Goal: Information Seeking & Learning: Learn about a topic

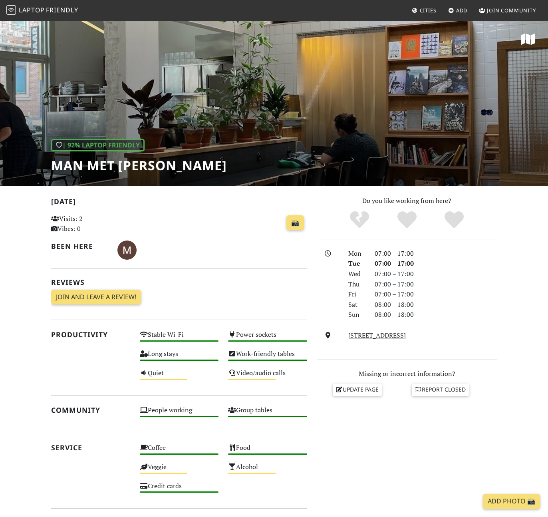
click at [326, 93] on div "| 92% Laptop Friendly Man met bril koffie" at bounding box center [274, 103] width 548 height 166
click at [460, 75] on div "| 92% Laptop Friendly Man met bril koffie" at bounding box center [274, 103] width 548 height 166
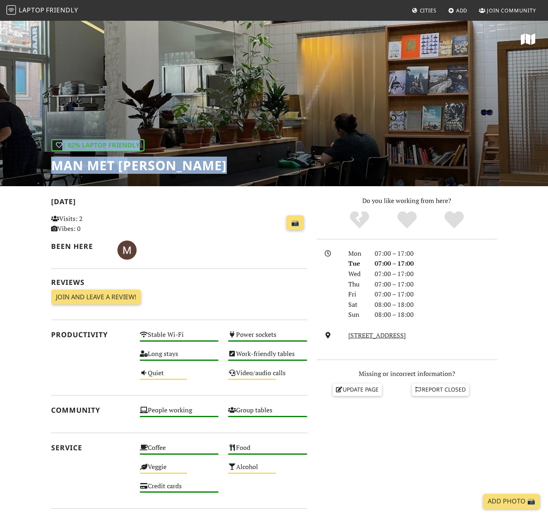
drag, startPoint x: 531, startPoint y: 78, endPoint x: 438, endPoint y: 95, distance: 94.6
click at [438, 95] on div "| 92% Laptop Friendly Man met bril koffie" at bounding box center [274, 103] width 548 height 166
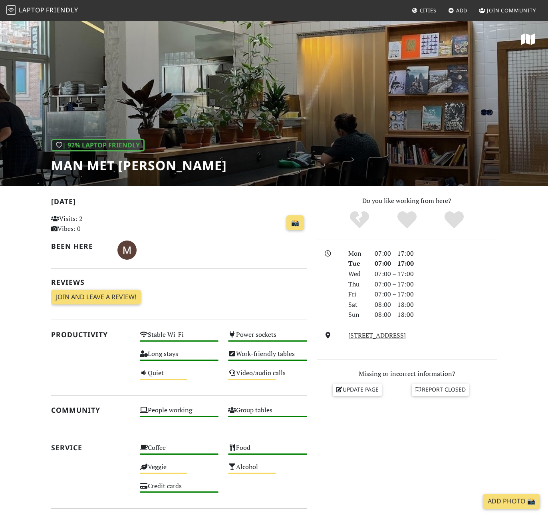
drag, startPoint x: 403, startPoint y: 144, endPoint x: 371, endPoint y: 202, distance: 66.0
click at [371, 200] on div "| 92% Laptop Friendly Man met bril koffie Today Visits: 2 Vibes: 0 📸 Been here …" at bounding box center [274, 336] width 548 height 632
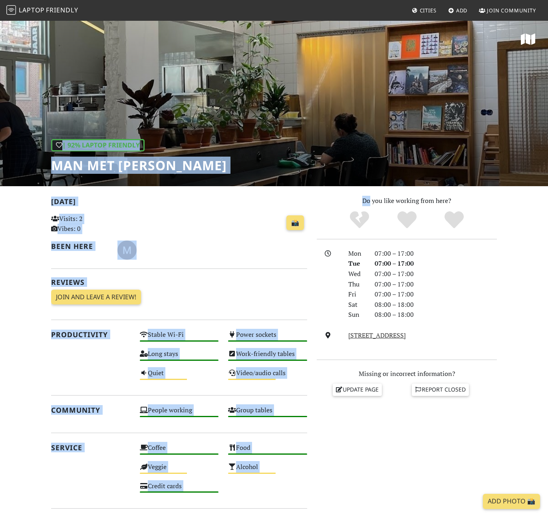
click at [211, 228] on div "📸" at bounding box center [223, 223] width 167 height 22
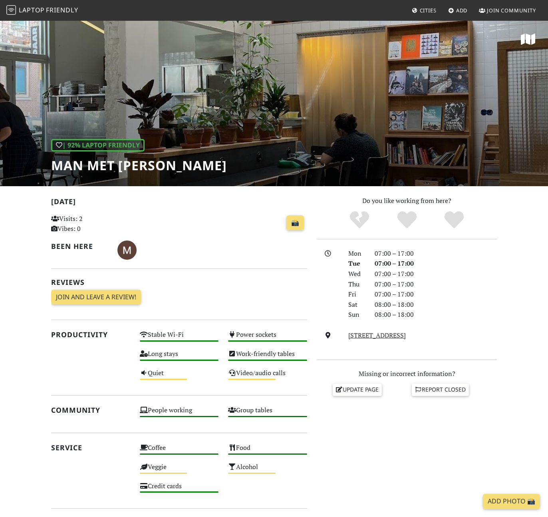
click at [26, 9] on span "Laptop" at bounding box center [32, 10] width 26 height 9
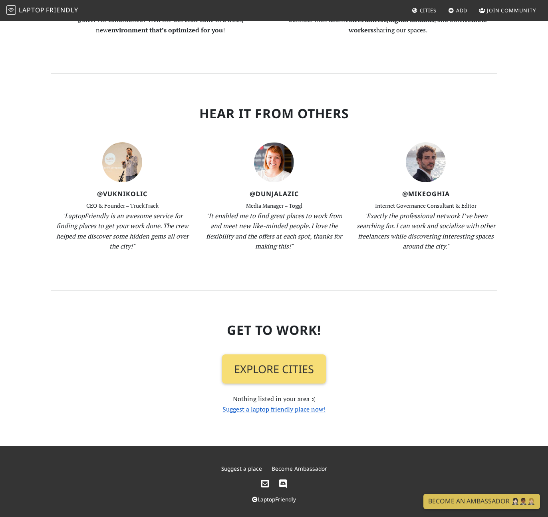
scroll to position [661, 0]
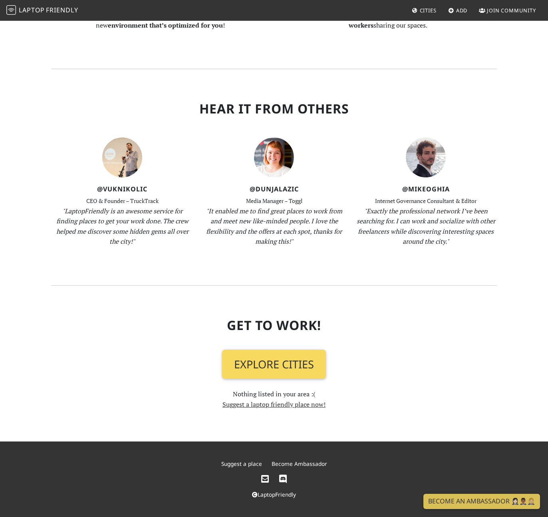
click at [296, 365] on link "Explore Cities" at bounding box center [274, 365] width 104 height 30
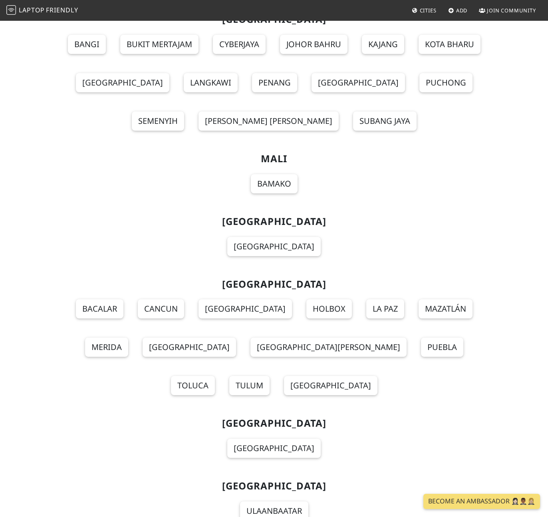
scroll to position [5496, 0]
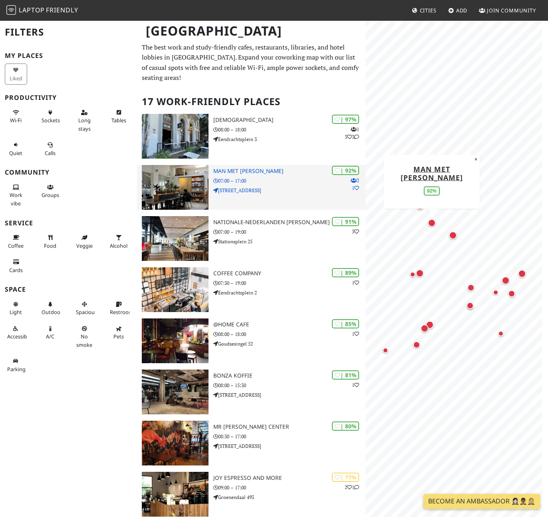
click at [169, 191] on img at bounding box center [175, 187] width 67 height 45
click at [241, 168] on h3 "Man met [PERSON_NAME]" at bounding box center [289, 171] width 152 height 7
click at [231, 171] on h3 "Man met [PERSON_NAME]" at bounding box center [289, 171] width 152 height 7
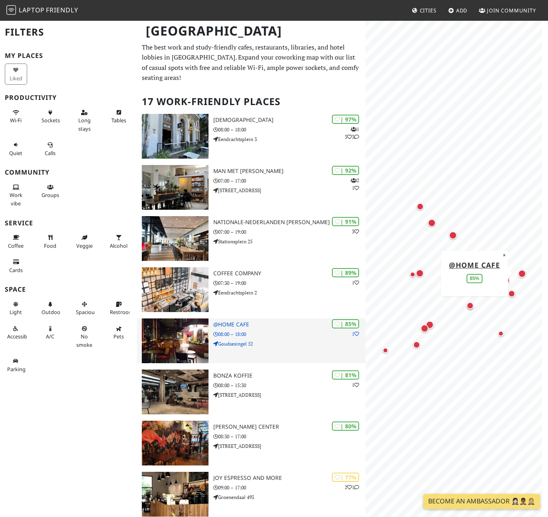
click at [236, 325] on h3 "@Home Cafe" at bounding box center [289, 324] width 152 height 7
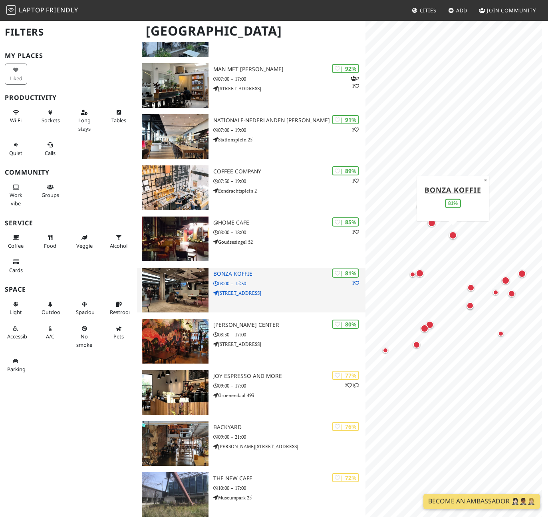
click at [238, 270] on div "| 81% 1 Bonza koffie 08:00 – 15:30 Zomerhofstraat 71" at bounding box center [289, 290] width 152 height 45
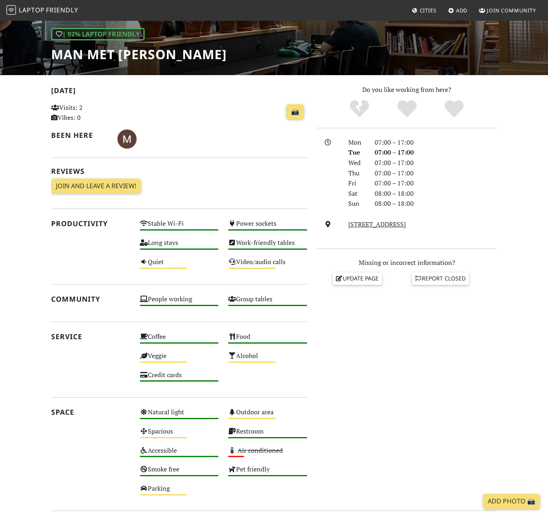
scroll to position [209, 0]
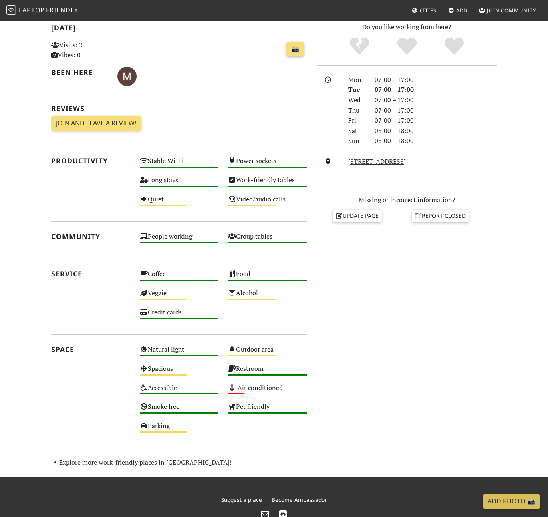
scroll to position [209, 0]
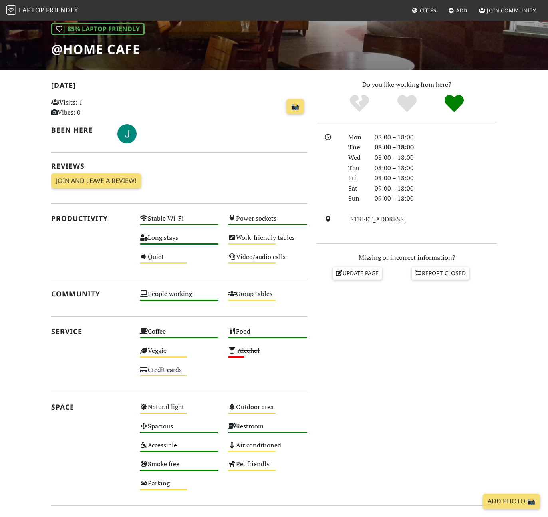
scroll to position [151, 0]
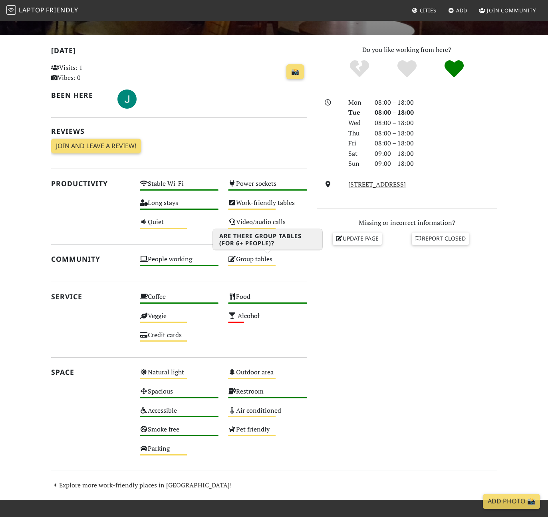
click at [274, 267] on div "Group tables Medium" at bounding box center [267, 262] width 89 height 19
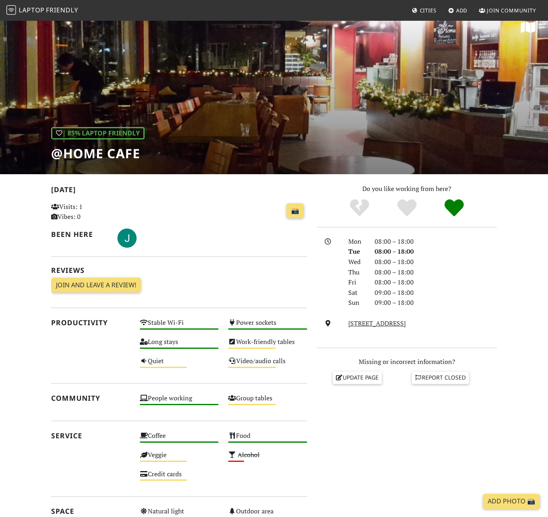
scroll to position [0, 0]
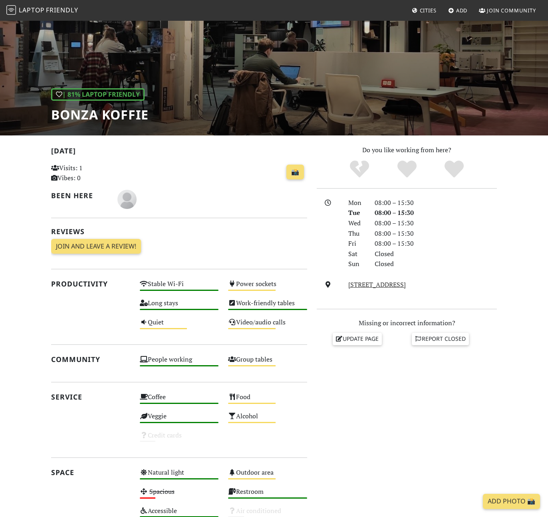
scroll to position [51, 0]
click at [114, 122] on h1 "Bonza koffie" at bounding box center [100, 114] width 98 height 15
click at [78, 117] on h1 "Bonza koffie" at bounding box center [100, 114] width 98 height 15
drag, startPoint x: 51, startPoint y: 117, endPoint x: 146, endPoint y: 111, distance: 95.3
click at [146, 111] on h1 "Bonza koffie" at bounding box center [100, 114] width 98 height 15
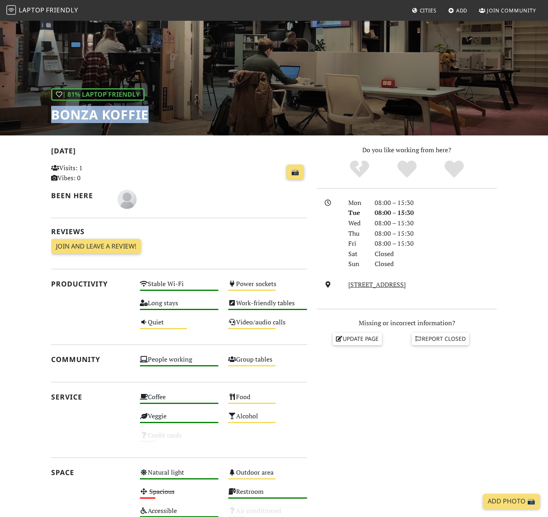
copy h1 "Bonza koffie"
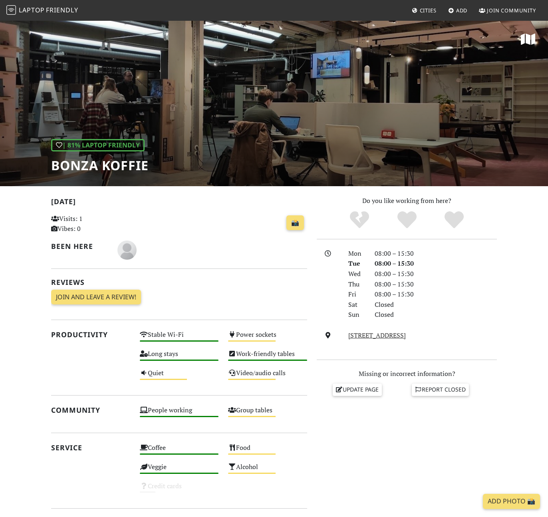
scroll to position [51, 0]
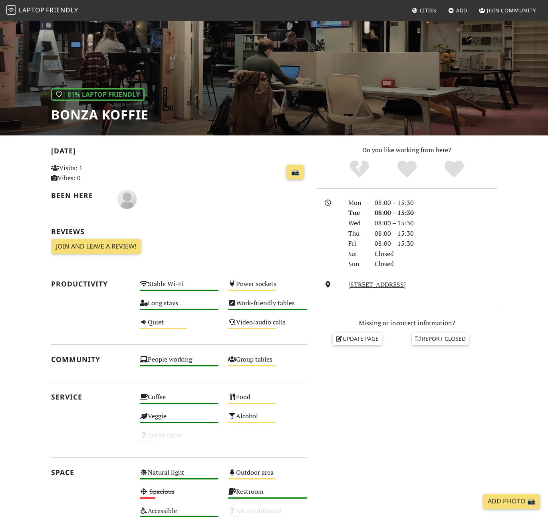
click at [50, 9] on span "Friendly" at bounding box center [62, 10] width 32 height 9
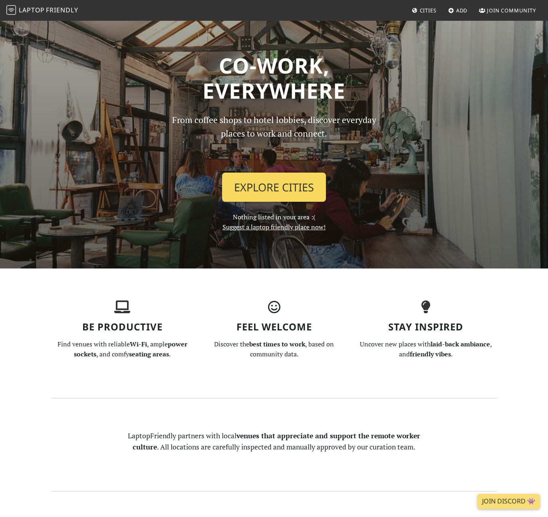
click at [296, 193] on link "Explore Cities" at bounding box center [274, 188] width 104 height 30
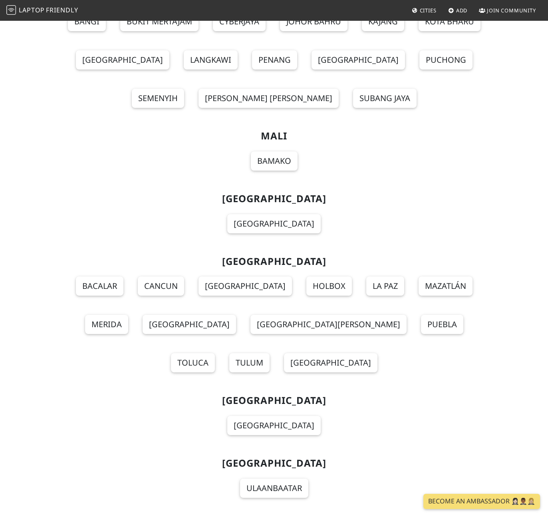
scroll to position [5623, 0]
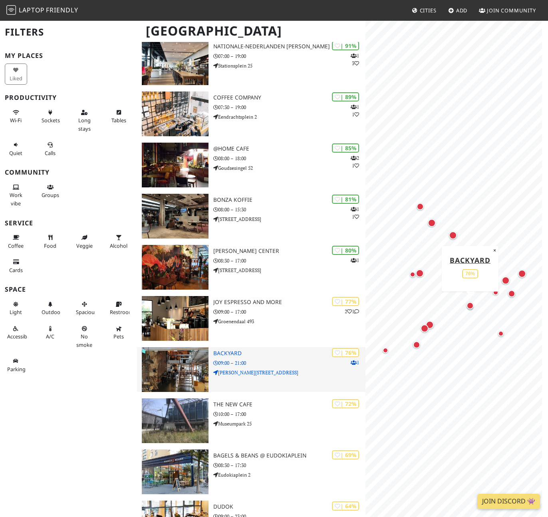
scroll to position [340, 0]
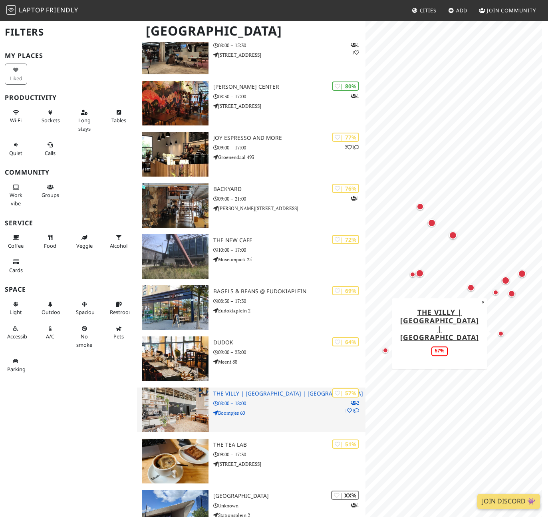
click at [294, 399] on div "| 57% 2 1 1 The Villy | [GEOGRAPHIC_DATA] | [GEOGRAPHIC_DATA] 08:00 – 18:00 Boo…" at bounding box center [289, 410] width 152 height 45
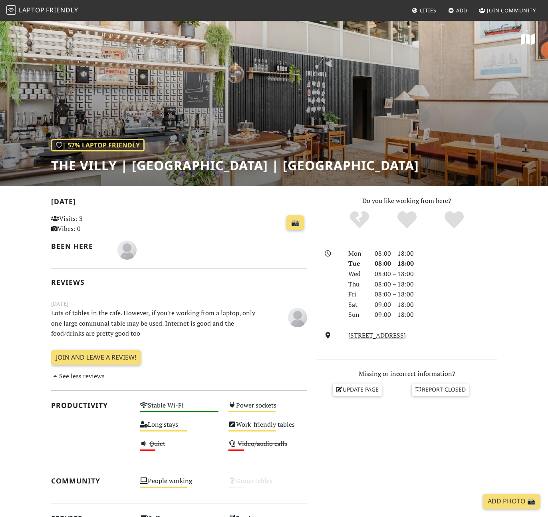
click at [170, 329] on p "Lots of tables in the cafe. However, if you're working from a laptop, only one …" at bounding box center [156, 323] width 221 height 31
drag, startPoint x: 171, startPoint y: 335, endPoint x: 100, endPoint y: 328, distance: 71.5
click at [100, 328] on p "Lots of tables in the cafe. However, if you're working from a laptop, only one …" at bounding box center [156, 323] width 221 height 31
